Goal: Check status: Check status

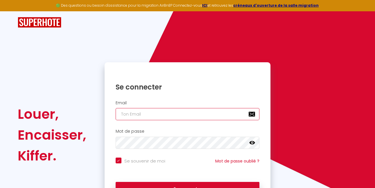
click at [178, 111] on input "email" at bounding box center [188, 114] width 144 height 12
type input "l"
checkbox input "true"
type input "le"
checkbox input "true"
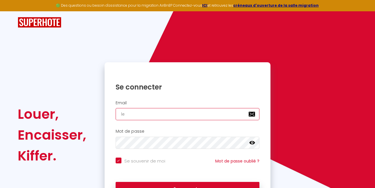
type input "lem"
checkbox input "true"
type input "lems"
checkbox input "true"
type input "lemsy"
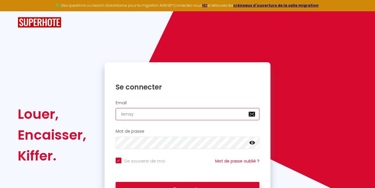
checkbox input "true"
type input "lemsye"
checkbox input "true"
type input "lemsyeh"
checkbox input "true"
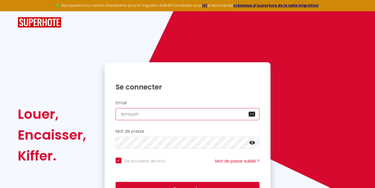
type input "lemsyehr"
checkbox input "true"
type input "lemsyehri"
checkbox input "true"
type input "lemsyehrim"
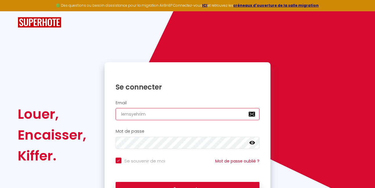
checkbox input "true"
type input "lemsyehrim@"
checkbox input "true"
type input "lemsyehrim@g"
checkbox input "true"
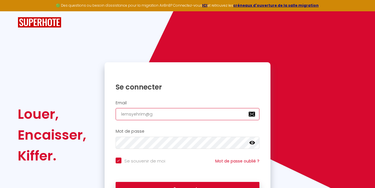
type input "lemsyehrim@gm"
checkbox input "true"
type input "lemsyehrim@gma"
checkbox input "true"
type input "lemsyehrim@gmai"
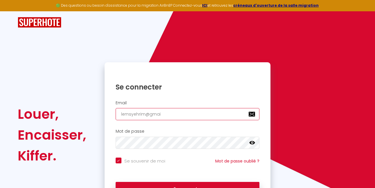
checkbox input "true"
type input "[EMAIL_ADDRESS]"
checkbox input "true"
type input "[EMAIL_ADDRESS]."
checkbox input "true"
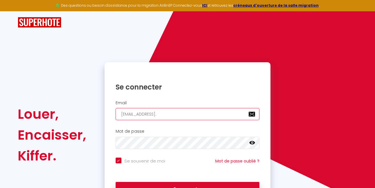
type input "lemsyehrim@gmail.c"
checkbox input "true"
type input "[EMAIL_ADDRESS][DOMAIN_NAME]"
checkbox input "true"
type input "[EMAIL_ADDRESS][DOMAIN_NAME]"
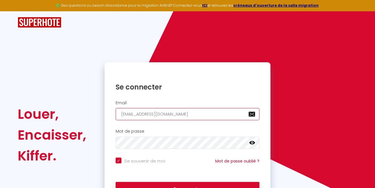
checkbox input "true"
type input "[EMAIL_ADDRESS][DOMAIN_NAME]"
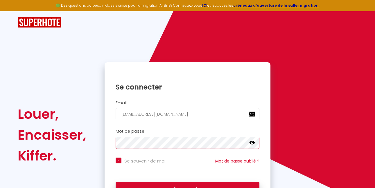
click at [116, 182] on button "Se connecter" at bounding box center [188, 189] width 144 height 15
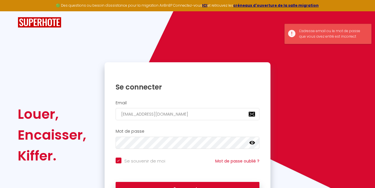
click at [253, 143] on icon at bounding box center [252, 142] width 6 height 3
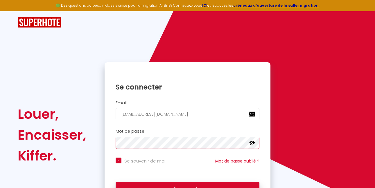
scroll to position [29, 0]
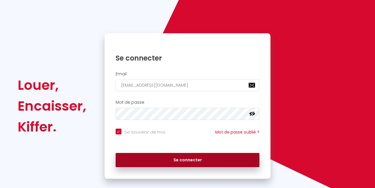
click at [206, 165] on button "Se connecter" at bounding box center [188, 160] width 144 height 15
checkbox input "true"
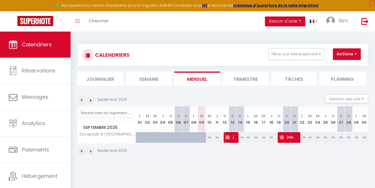
click at [227, 137] on img at bounding box center [227, 137] width 5 height 5
select select "OK"
select select "0"
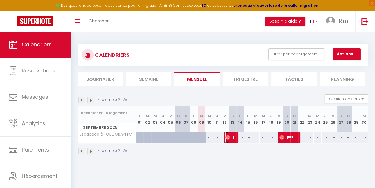
select select "1"
select select
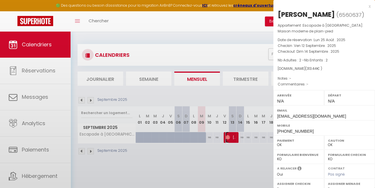
select select "22295"
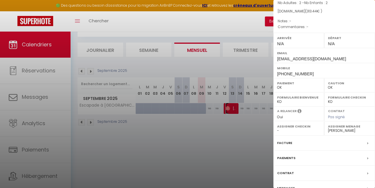
scroll to position [58, 0]
click at [243, 24] on div at bounding box center [187, 94] width 375 height 188
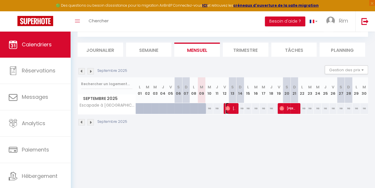
click at [228, 109] on img at bounding box center [227, 108] width 5 height 5
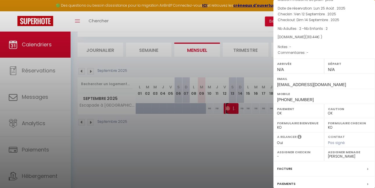
scroll to position [0, 0]
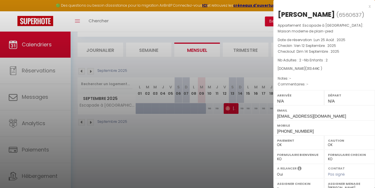
click at [366, 6] on div "x" at bounding box center [321, 6] width 97 height 7
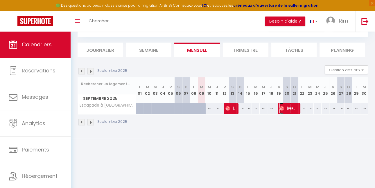
click at [288, 108] on span "[PERSON_NAME]" at bounding box center [288, 108] width 18 height 11
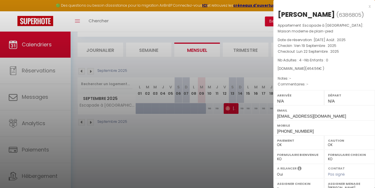
click at [245, 146] on div at bounding box center [187, 94] width 375 height 188
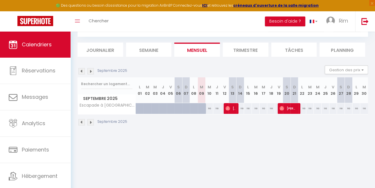
click at [90, 124] on img at bounding box center [90, 122] width 6 height 6
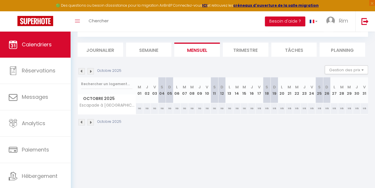
click at [90, 124] on img at bounding box center [90, 122] width 6 height 6
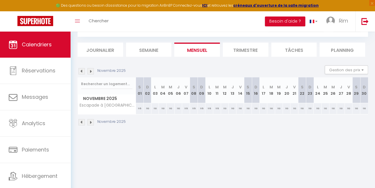
click at [90, 124] on img at bounding box center [90, 122] width 6 height 6
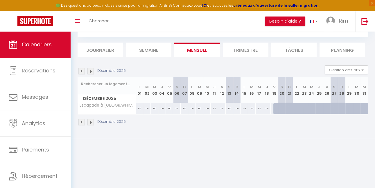
click at [90, 124] on img at bounding box center [90, 122] width 6 height 6
